Goal: Download file/media

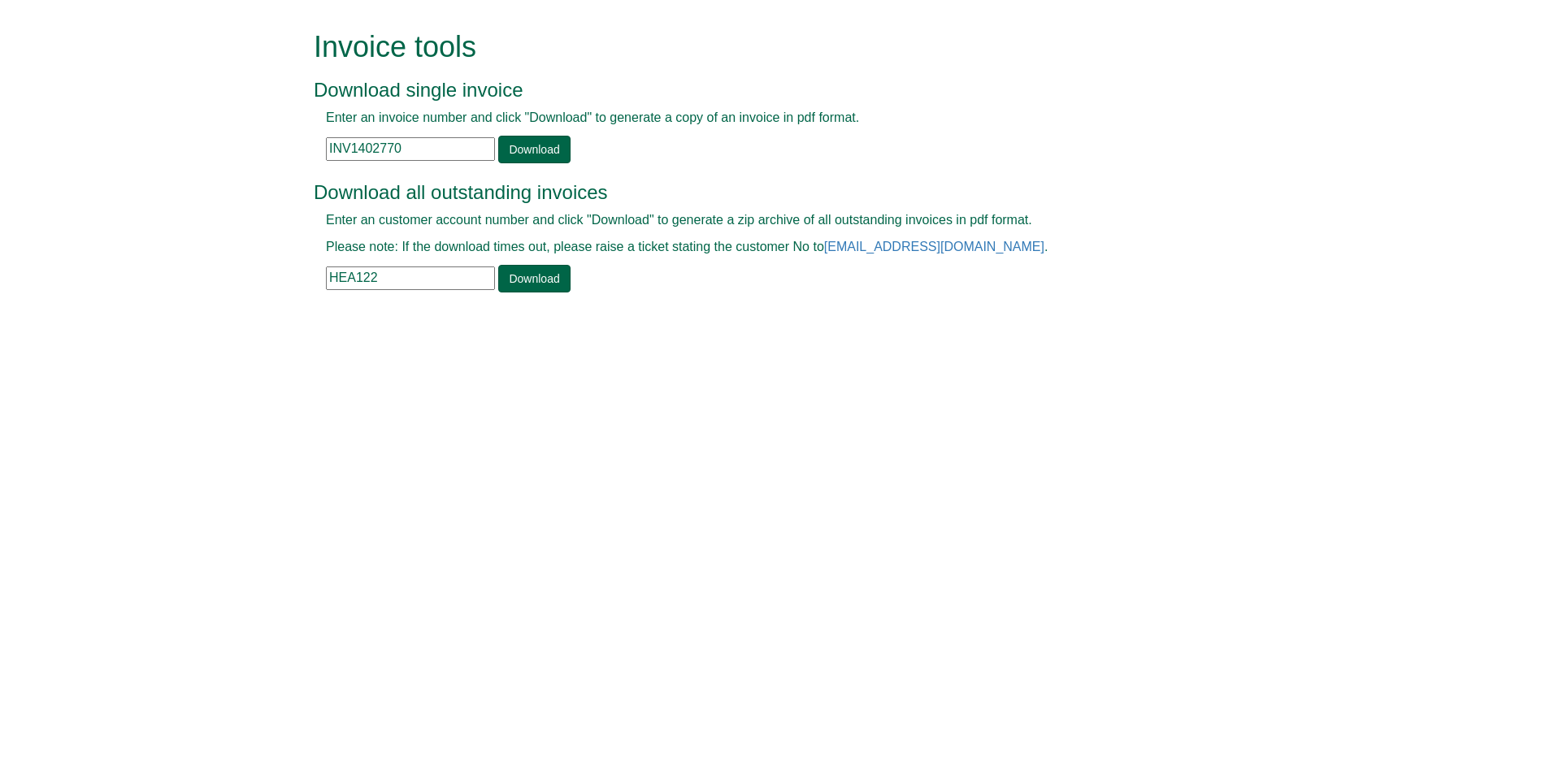
drag, startPoint x: 416, startPoint y: 147, endPoint x: 297, endPoint y: 146, distance: 119.5
click at [297, 146] on form "Invoice tools Download single invoice Enter an invoice number and click "Downlo…" at bounding box center [777, 163] width 1554 height 327
paste input "INV1285141"
type input "INV1285141"
click at [532, 145] on link "Download" at bounding box center [534, 150] width 72 height 28
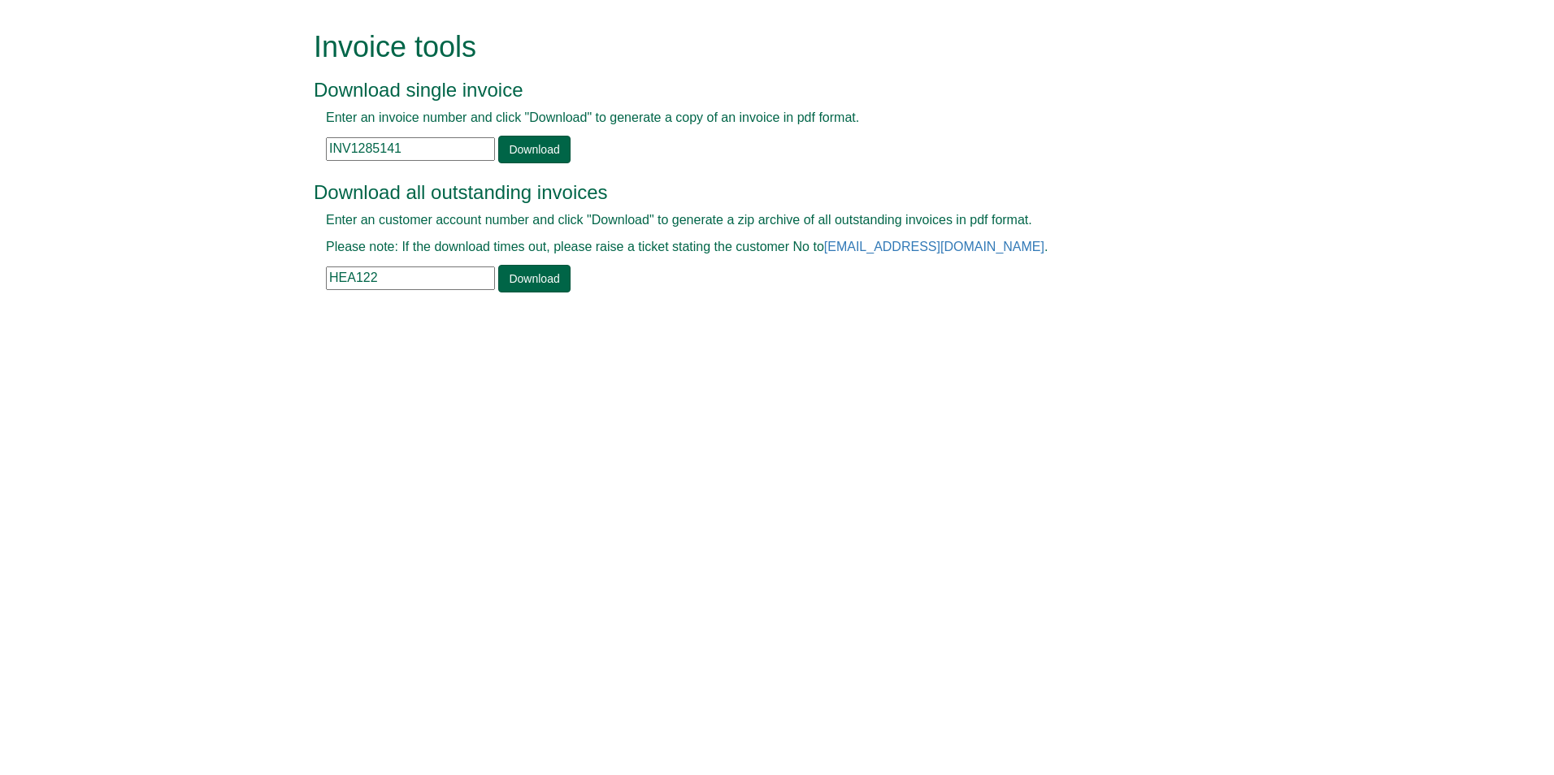
drag, startPoint x: 424, startPoint y: 141, endPoint x: 314, endPoint y: 145, distance: 110.6
click at [314, 145] on div "Enter an invoice number and click "Download" to generate a copy of an invoice i…" at bounding box center [759, 136] width 890 height 54
type input "INV1371179"
click at [547, 150] on link "Download" at bounding box center [534, 150] width 72 height 28
drag, startPoint x: 419, startPoint y: 278, endPoint x: 313, endPoint y: 263, distance: 107.5
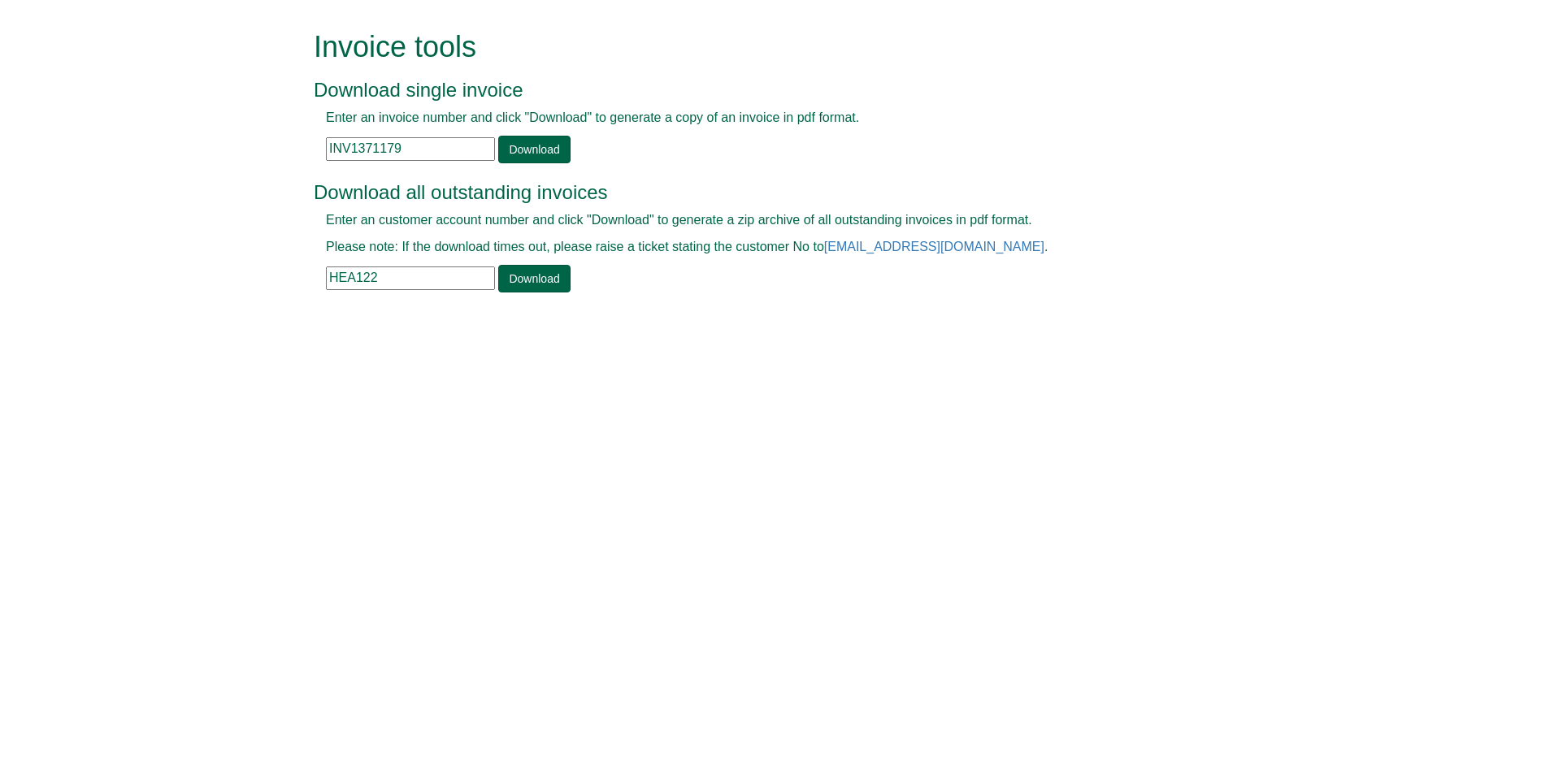
click at [313, 263] on div "Invoice tools Download single invoice Enter an invoice number and click "Downlo…" at bounding box center [777, 163] width 951 height 327
type input "lon57"
click at [531, 276] on link "Download" at bounding box center [534, 279] width 72 height 28
